Goal: Navigation & Orientation: Find specific page/section

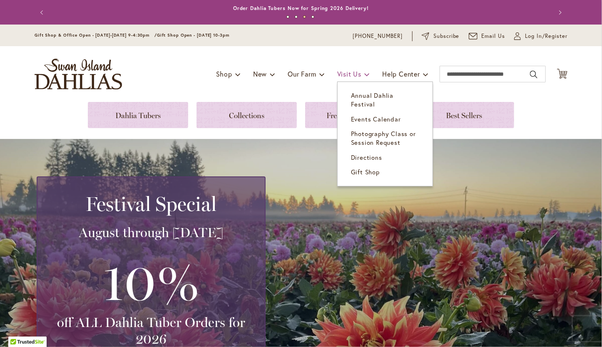
click at [342, 74] on span "Visit Us" at bounding box center [349, 73] width 24 height 9
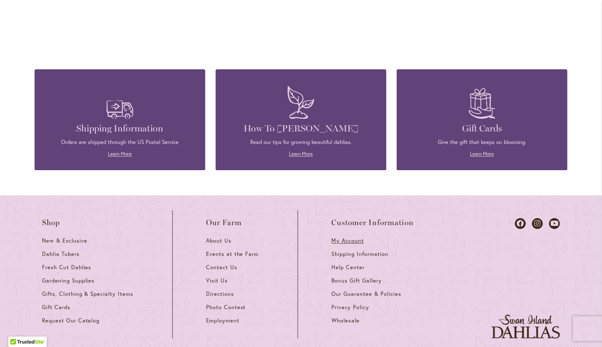
scroll to position [726, 0]
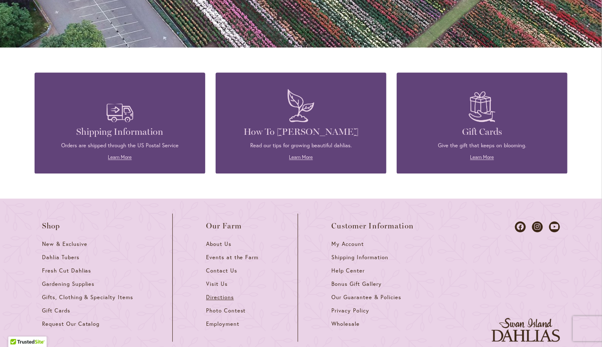
click at [214, 294] on span "Directions" at bounding box center [220, 297] width 28 height 7
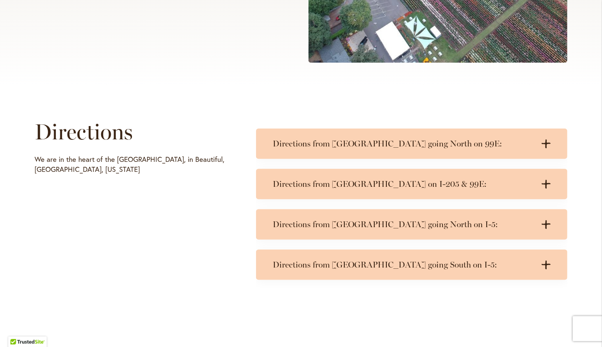
scroll to position [333, 0]
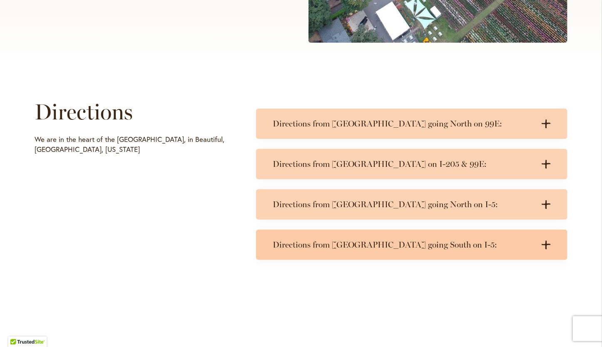
click at [339, 243] on h3 "Directions from Portland going South on I-5:" at bounding box center [402, 245] width 261 height 10
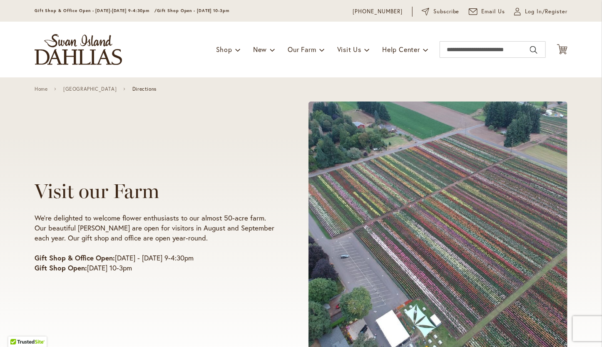
scroll to position [0, 0]
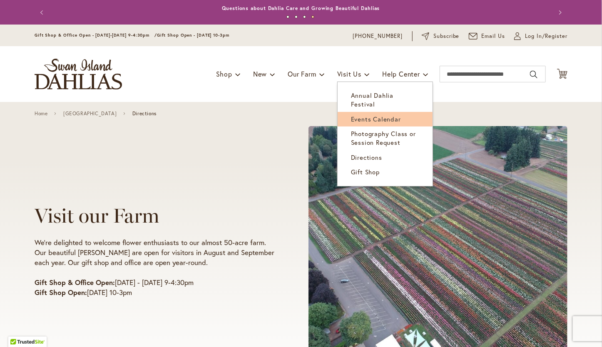
click at [361, 115] on span "Events Calendar" at bounding box center [376, 119] width 50 height 8
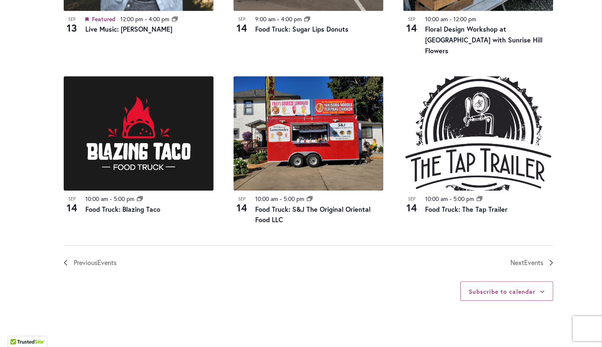
scroll to position [915, 0]
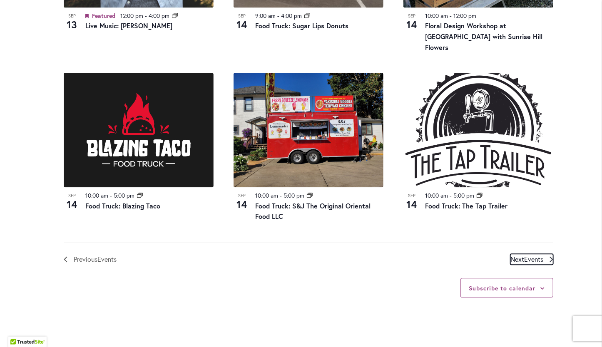
click at [510, 254] on span "Next Events" at bounding box center [526, 259] width 33 height 11
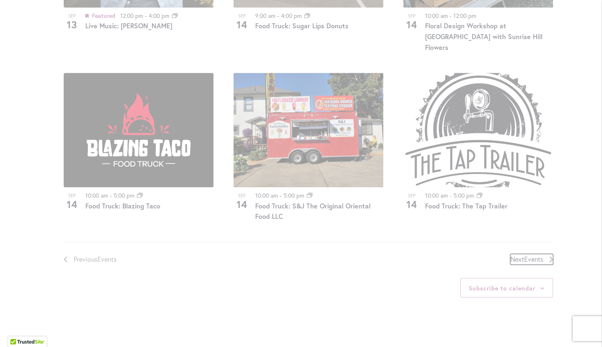
scroll to position [410, 0]
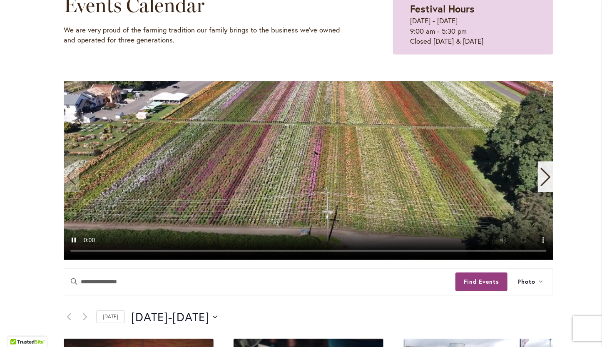
scroll to position [119, 0]
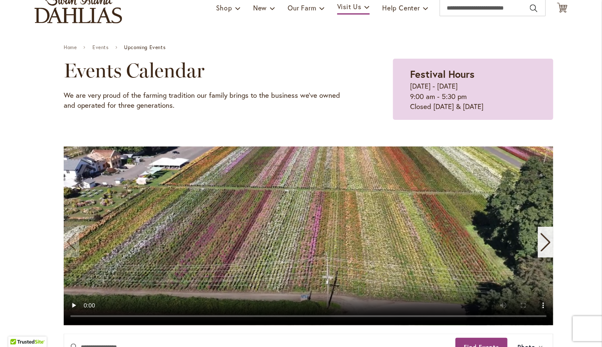
scroll to position [36, 0]
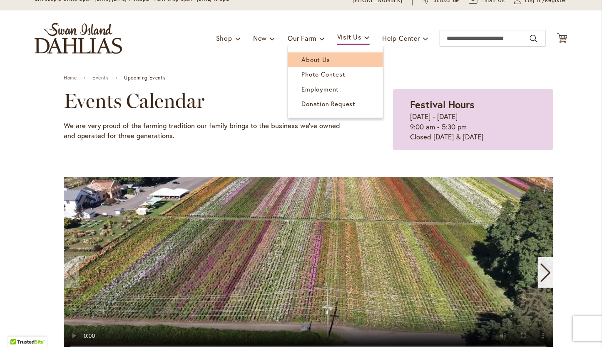
click at [303, 58] on span "About Us" at bounding box center [315, 59] width 28 height 8
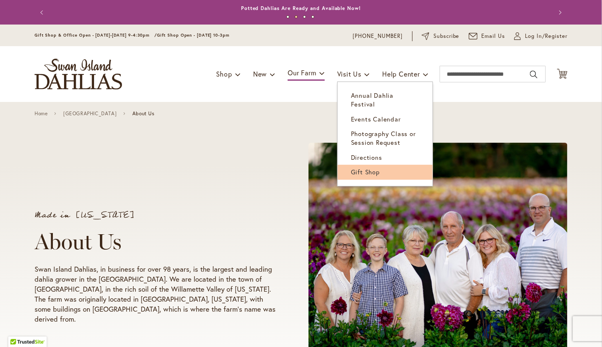
click at [356, 168] on span "Gift Shop" at bounding box center [365, 172] width 29 height 8
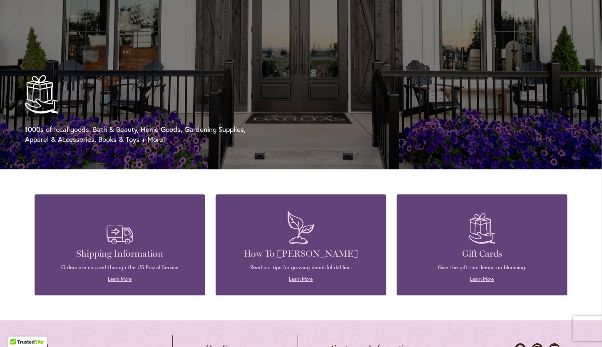
scroll to position [0, 597]
